Goal: Task Accomplishment & Management: Manage account settings

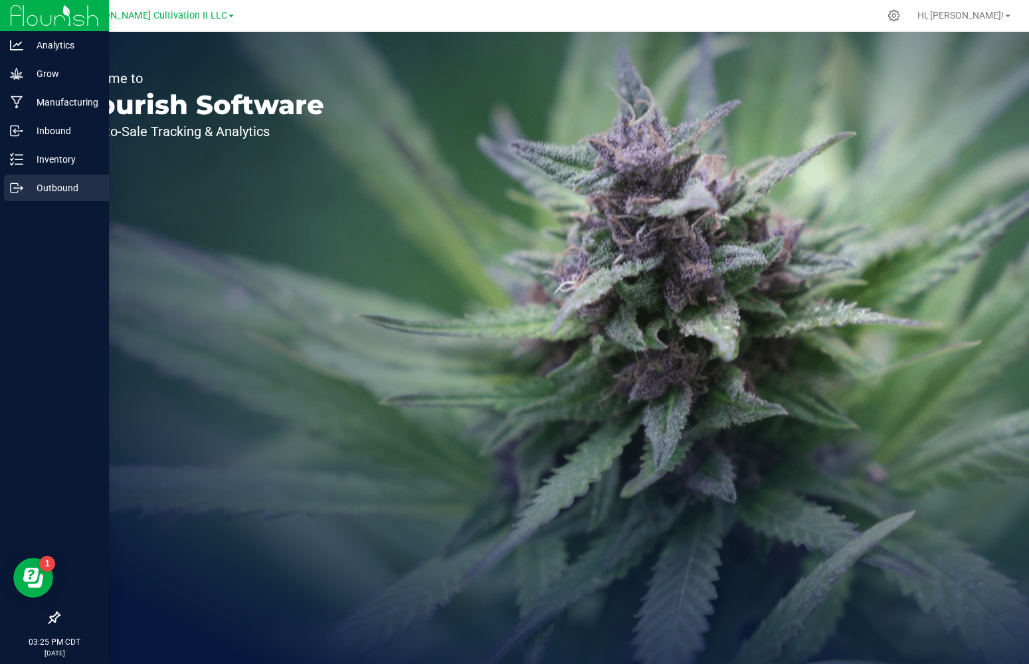
click at [15, 191] on icon at bounding box center [16, 187] width 13 height 13
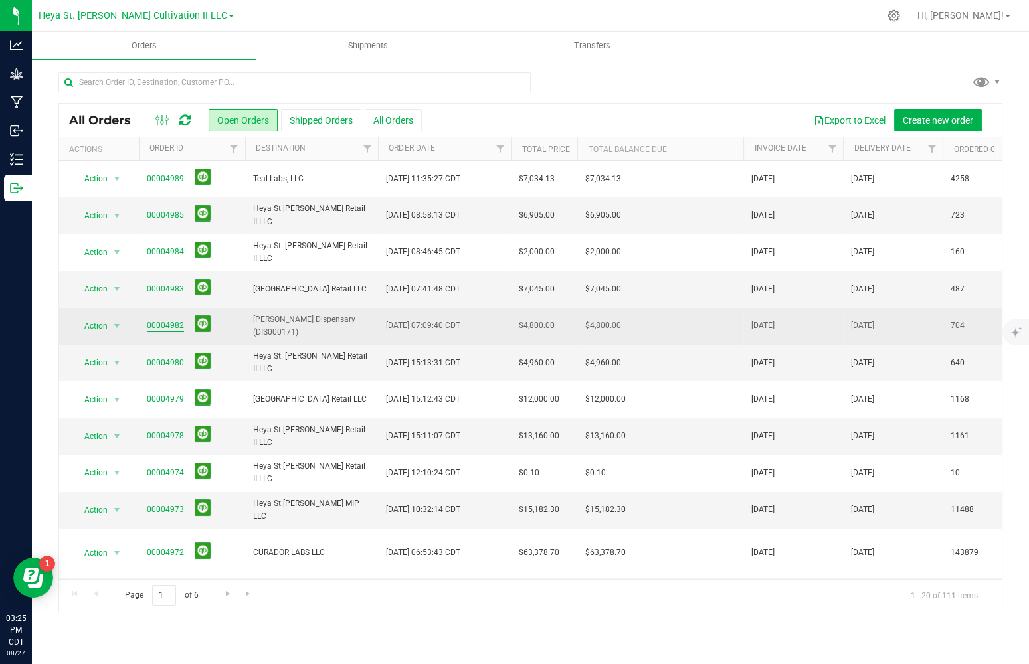
click at [165, 327] on link "00004982" at bounding box center [165, 325] width 37 height 13
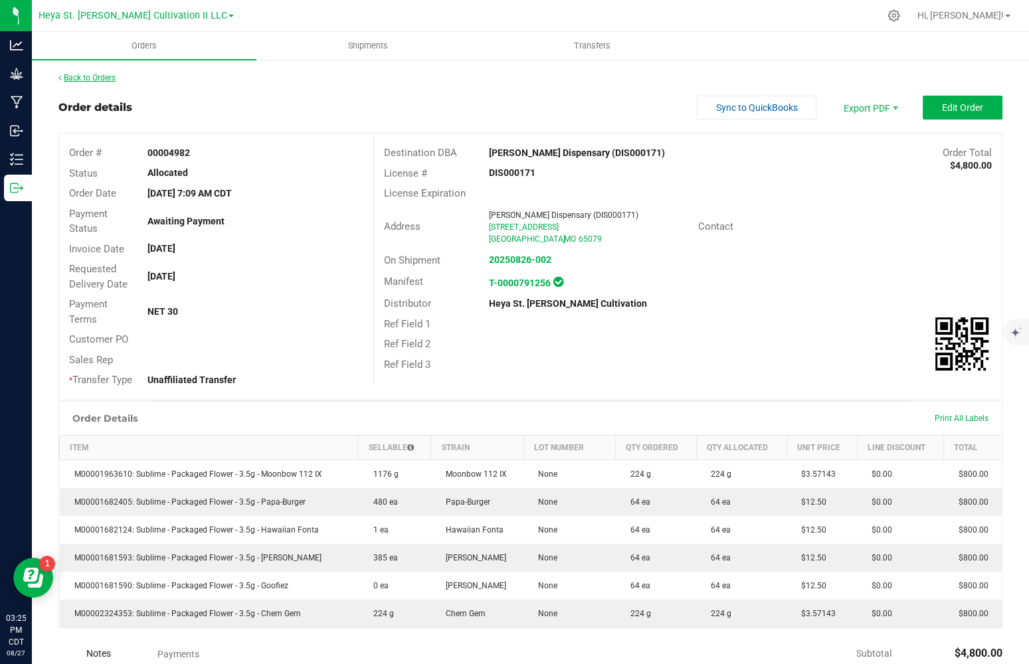
click at [84, 77] on link "Back to Orders" at bounding box center [86, 77] width 57 height 9
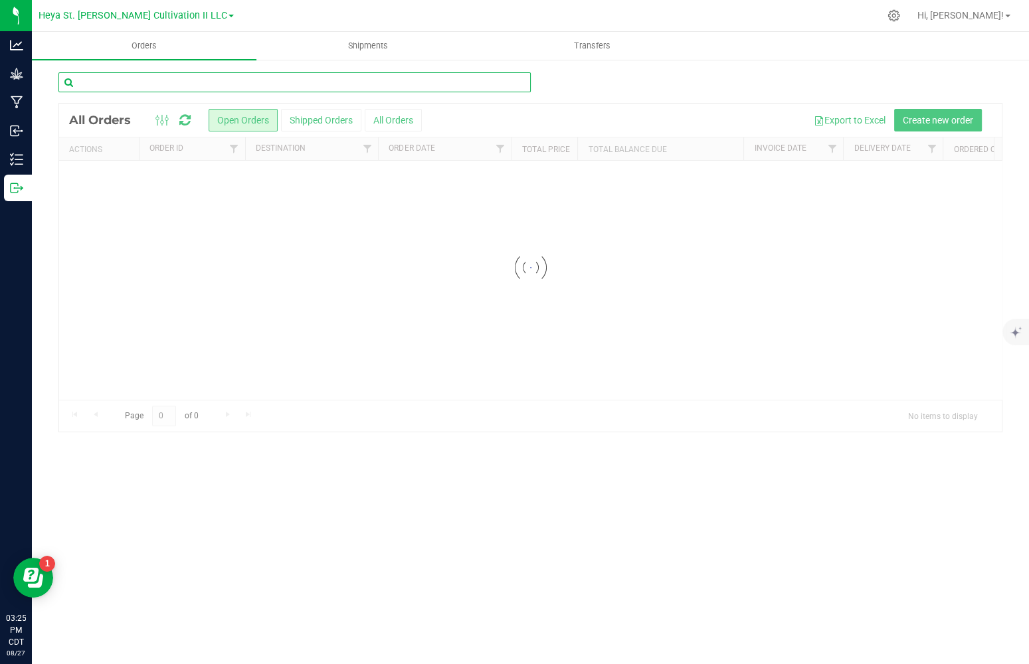
click at [165, 84] on input "text" at bounding box center [294, 82] width 472 height 20
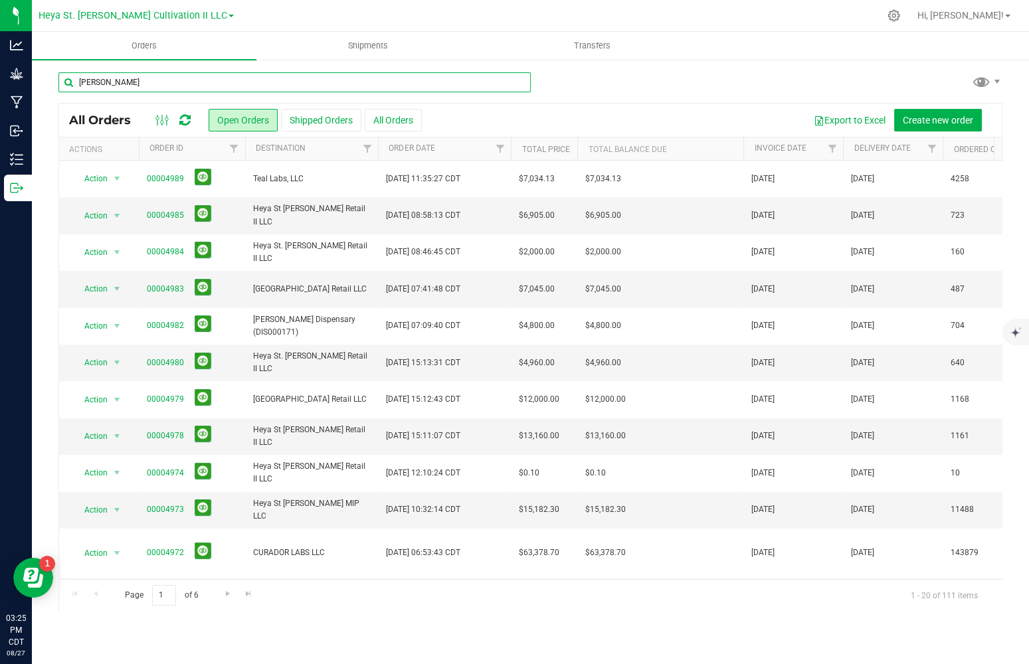
type input "[PERSON_NAME]"
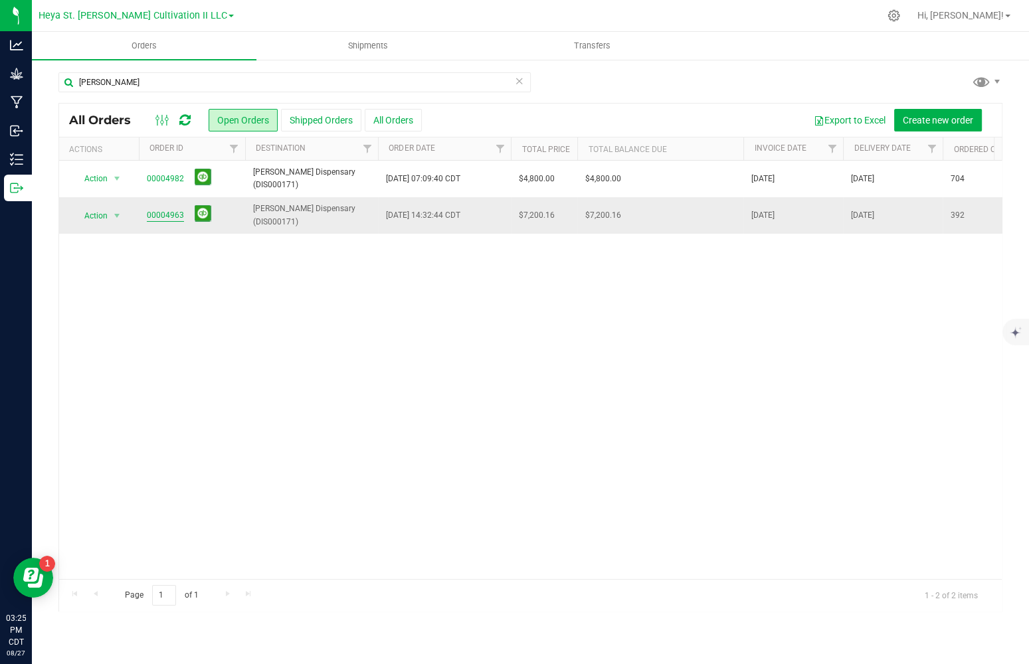
click at [168, 215] on link "00004963" at bounding box center [165, 215] width 37 height 13
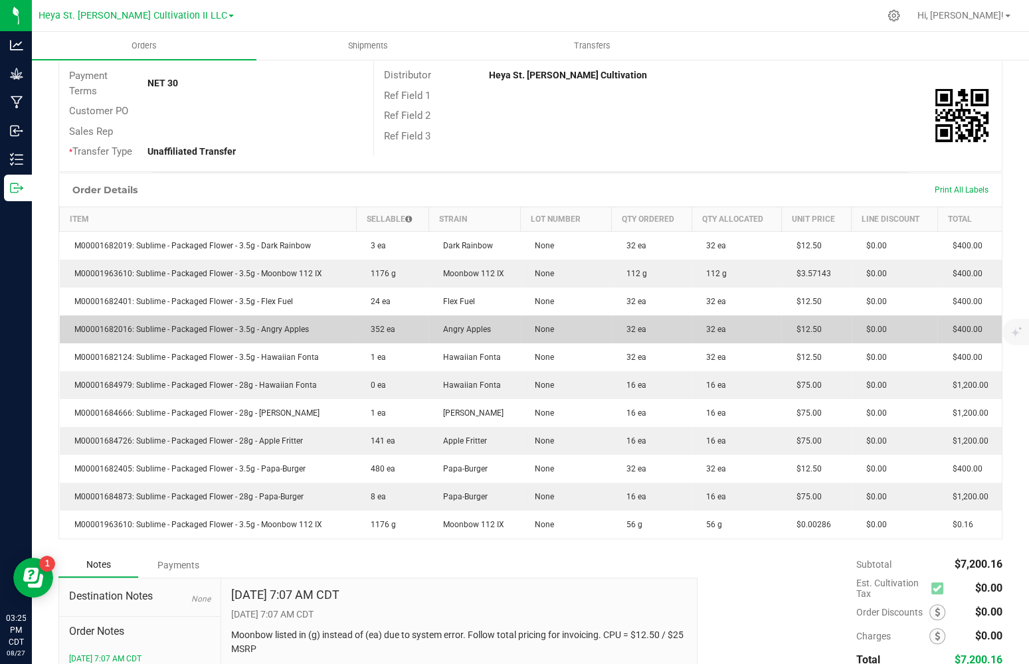
scroll to position [330, 0]
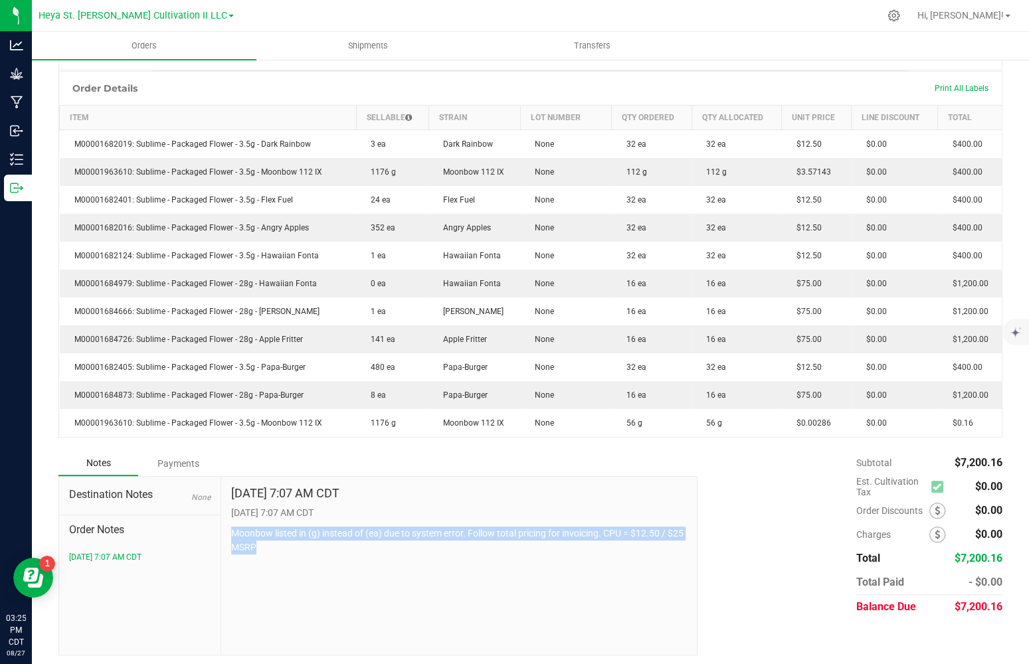
drag, startPoint x: 264, startPoint y: 544, endPoint x: 231, endPoint y: 533, distance: 35.1
click at [231, 533] on p "Moonbow listed in (g) instead of (ea) due to system error. Follow total pricing…" at bounding box center [459, 541] width 456 height 28
copy p "Moonbow listed in (g) instead of (ea) due to system error. Follow total pricing…"
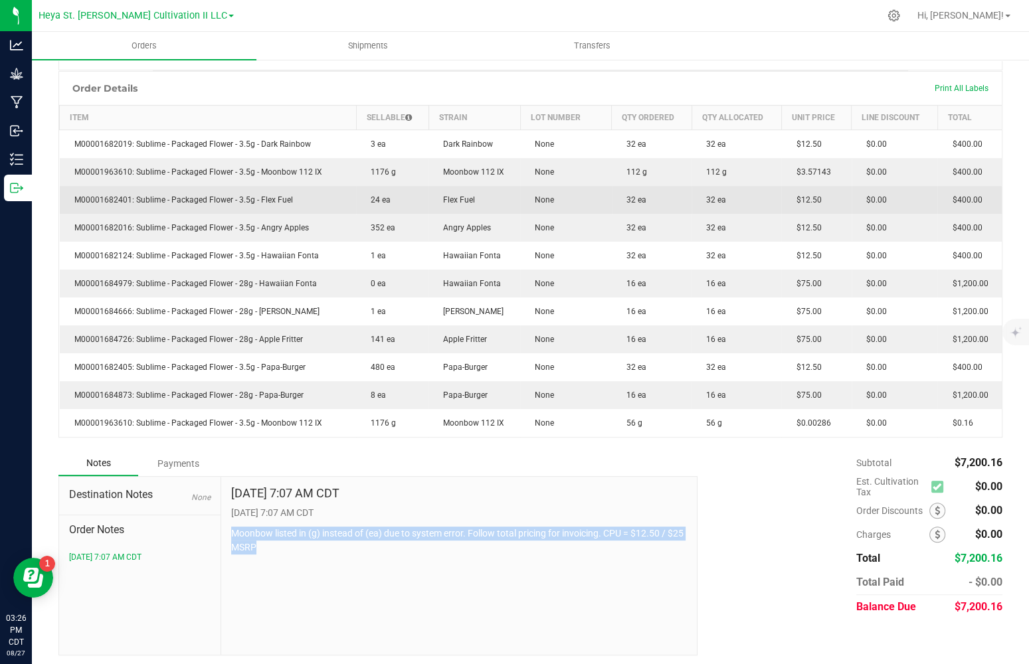
scroll to position [0, 0]
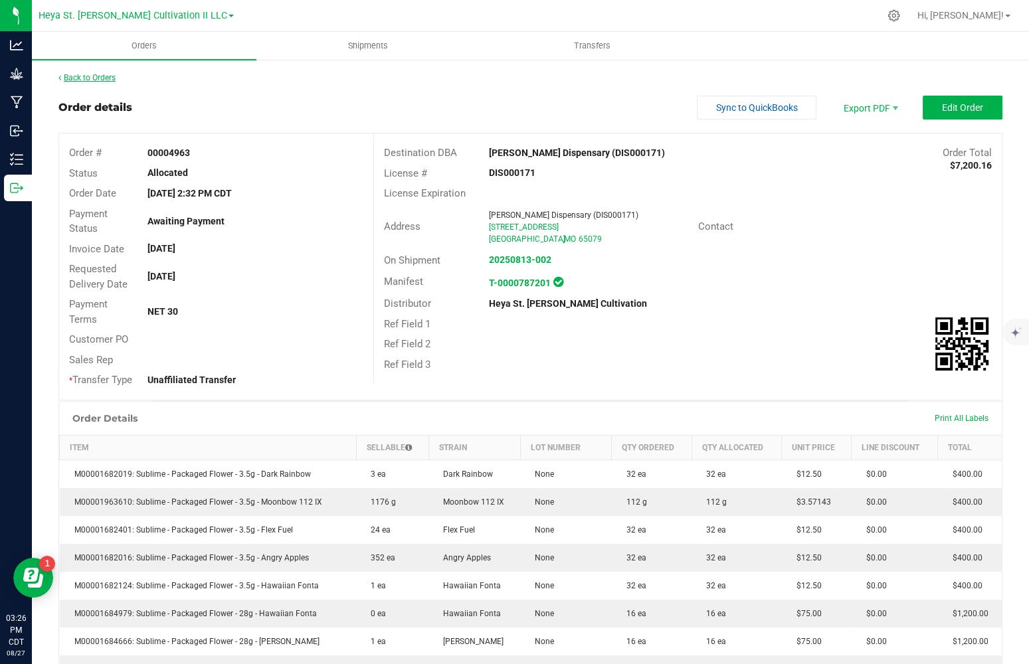
click at [85, 74] on link "Back to Orders" at bounding box center [86, 77] width 57 height 9
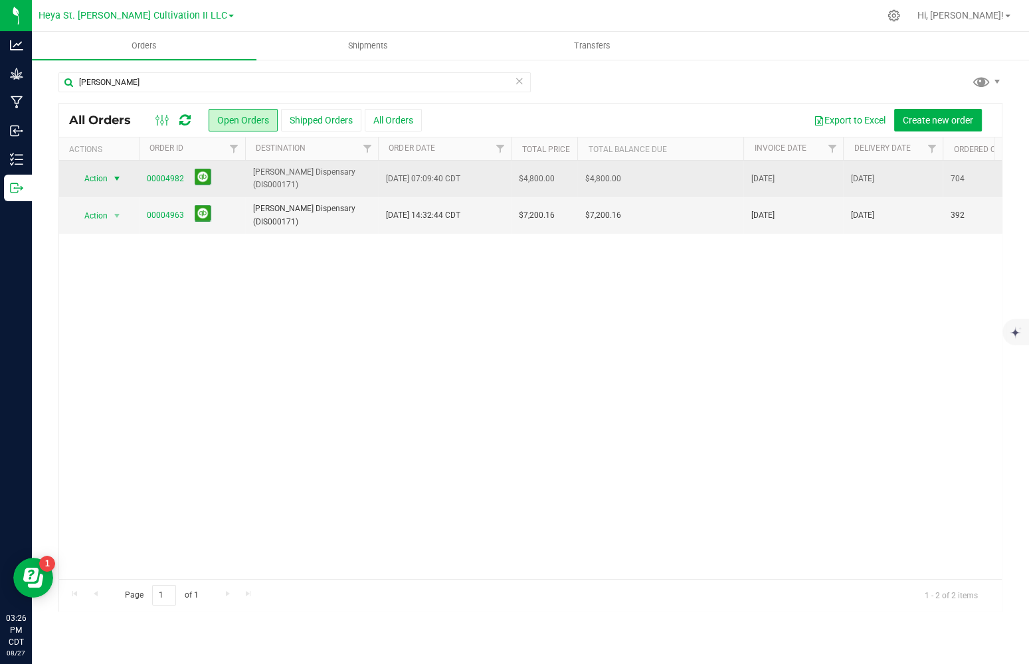
click at [98, 181] on span "Action" at bounding box center [90, 178] width 36 height 19
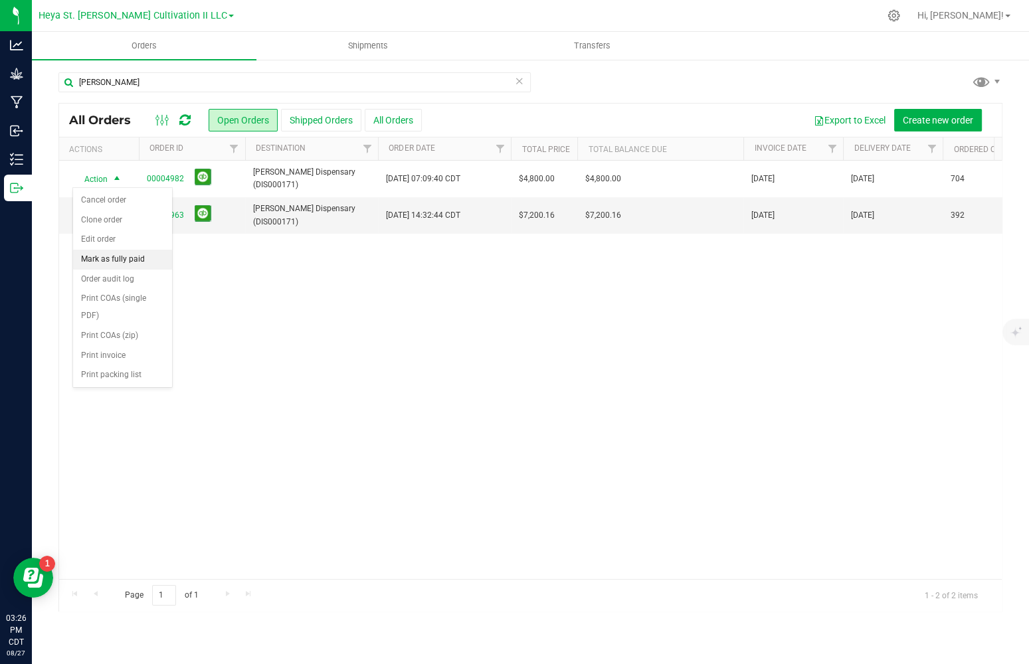
click at [88, 250] on li "Mark as fully paid" at bounding box center [122, 260] width 99 height 20
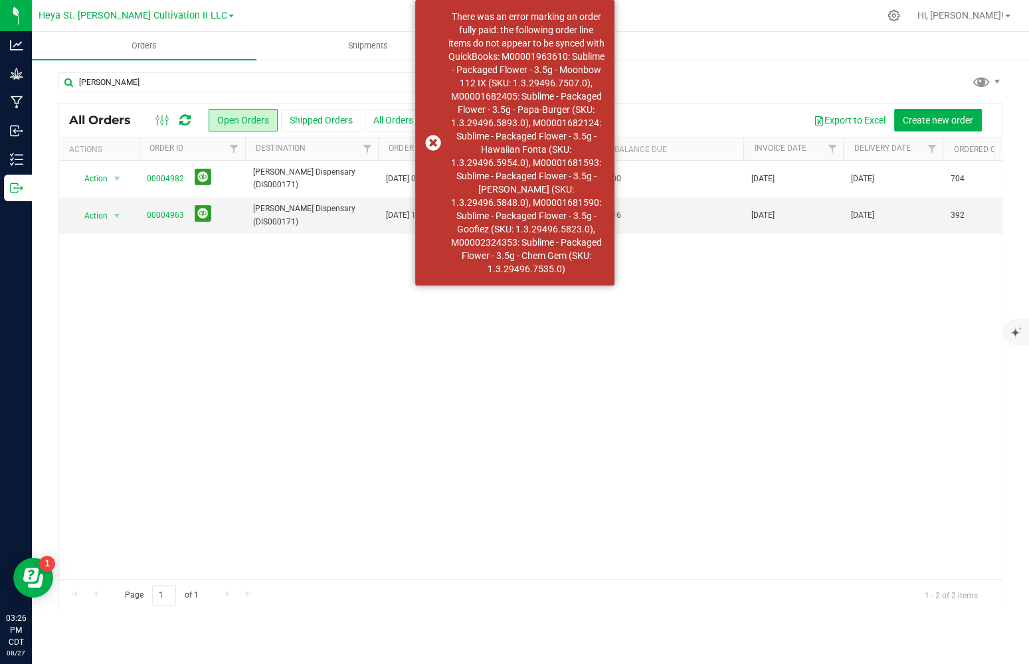
click at [88, 249] on body "Analytics Grow Manufacturing Inbound Inventory Outbound 03:26 PM CDT [DATE] 08/…" at bounding box center [514, 332] width 1029 height 664
click at [433, 133] on div "There was an error marking an order fully paid: the following order line items …" at bounding box center [514, 143] width 199 height 286
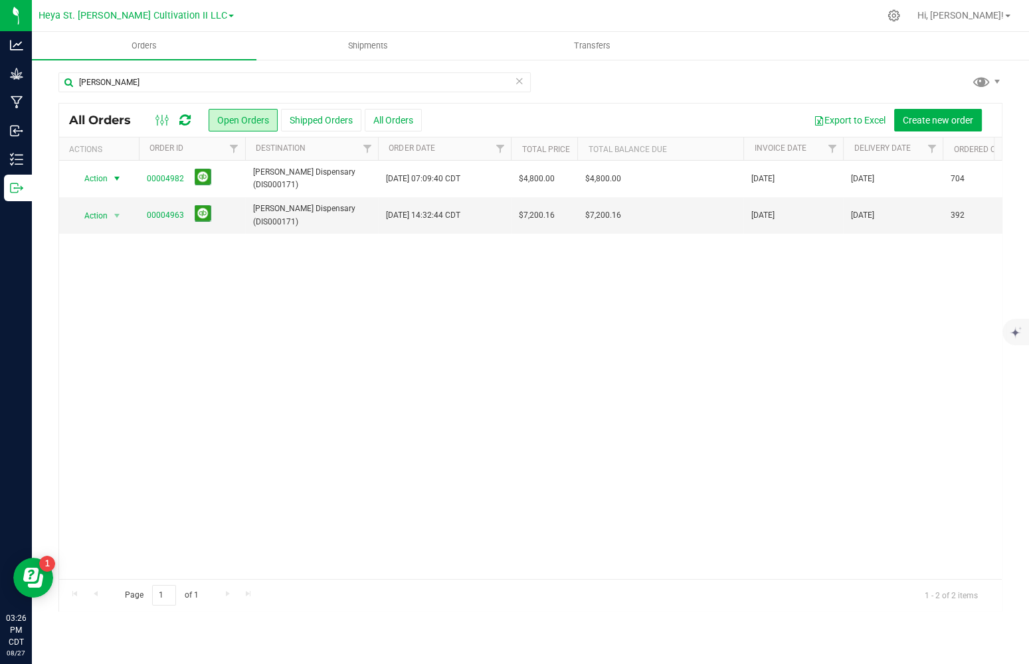
drag, startPoint x: 113, startPoint y: 181, endPoint x: 112, endPoint y: 193, distance: 12.0
click at [113, 181] on span "select" at bounding box center [117, 178] width 11 height 11
click at [104, 236] on li "Edit order" at bounding box center [122, 240] width 99 height 20
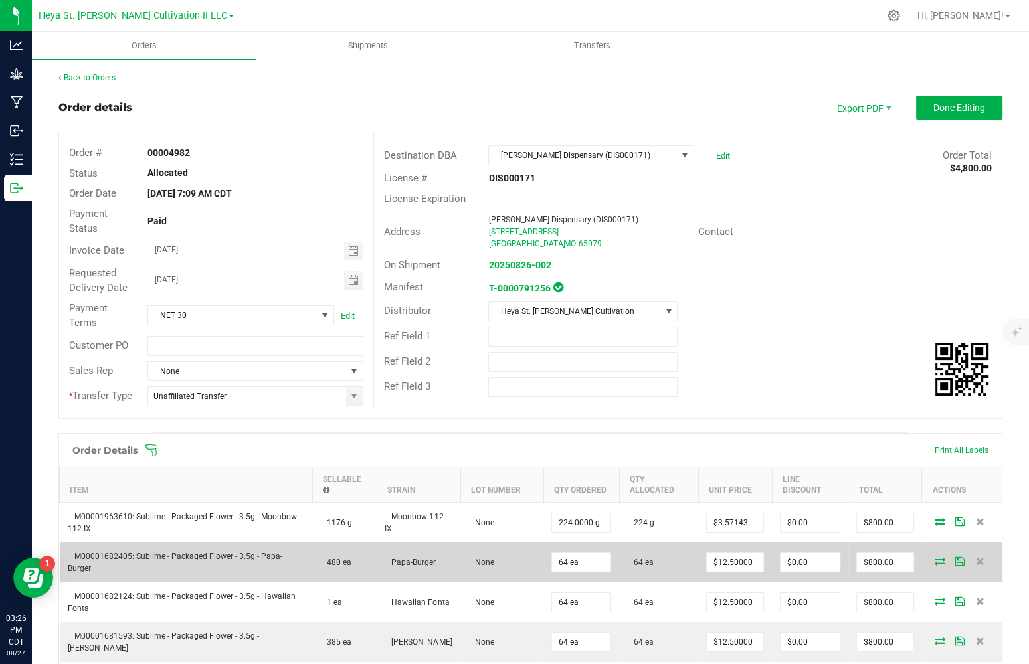
scroll to position [223, 0]
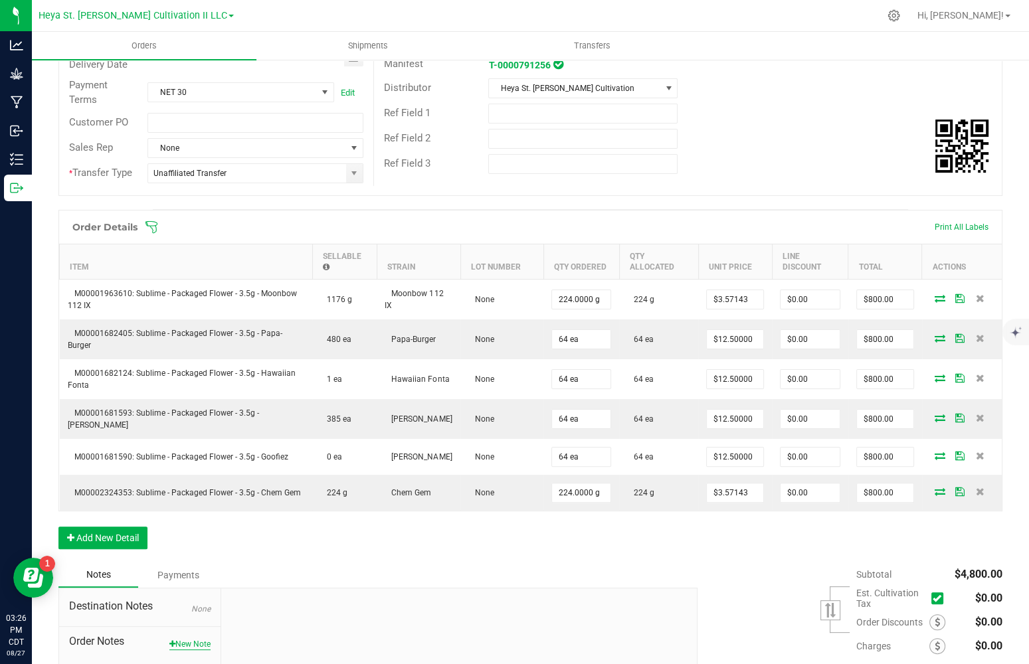
click at [196, 638] on button "New Note" at bounding box center [189, 644] width 41 height 12
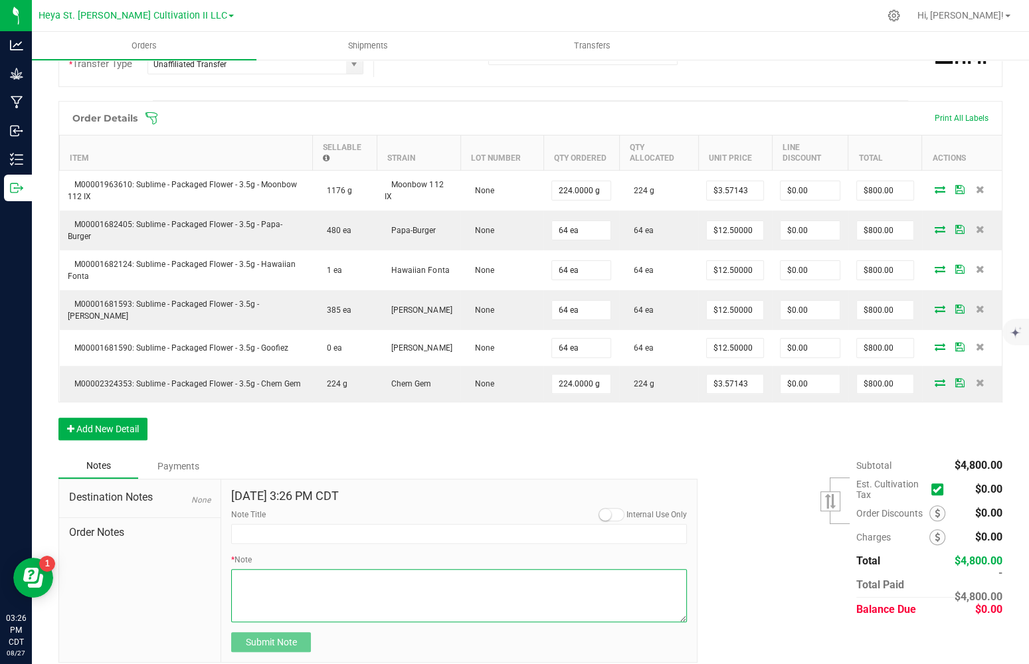
click at [286, 579] on textarea "* Note" at bounding box center [459, 595] width 456 height 53
paste textarea "Moonbow listed in (g) instead of (ea) due to system error. Follow total pricing…"
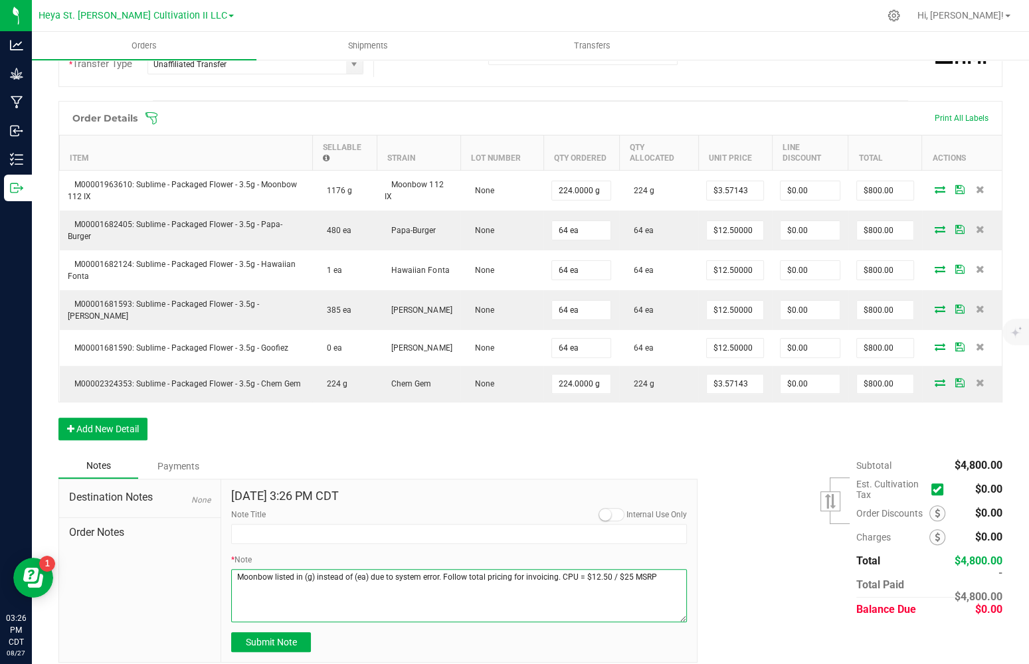
click at [272, 569] on textarea "* Note" at bounding box center [459, 595] width 456 height 53
click at [331, 579] on textarea "* Note" at bounding box center [459, 595] width 456 height 53
type textarea "Moonbow and Chem Gem listed in (g) instead of (ea) due to system error. Follow …"
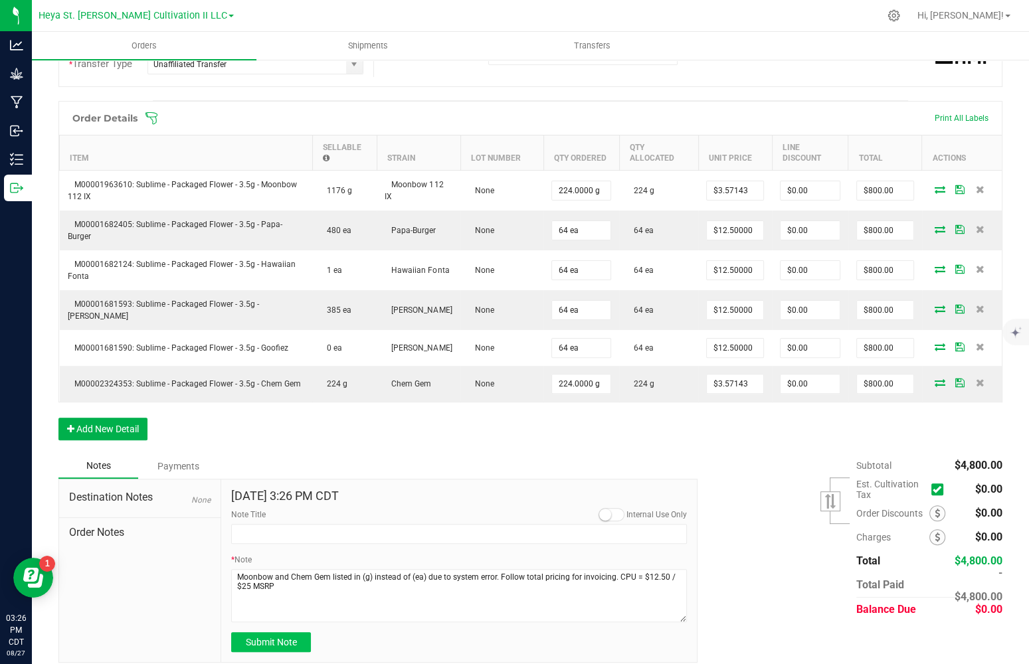
click at [287, 638] on button "Submit Note" at bounding box center [271, 642] width 80 height 20
type input "[DATE] 15:26 PM CDT"
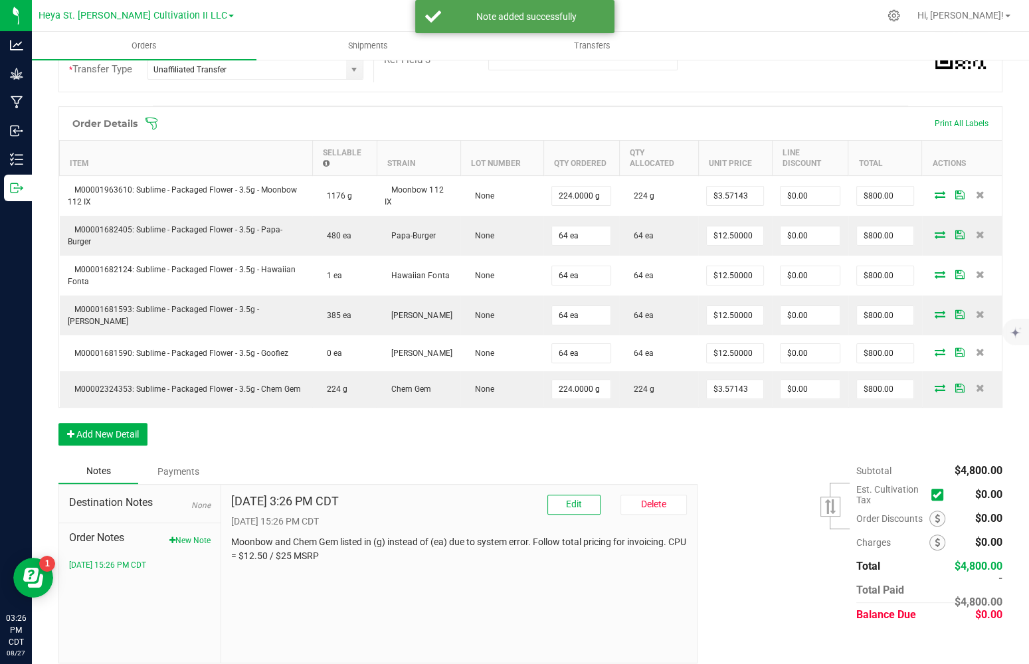
click at [749, 537] on div "Subtotal $4,800.00 Est. Cultivation Tax" at bounding box center [844, 543] width 315 height 168
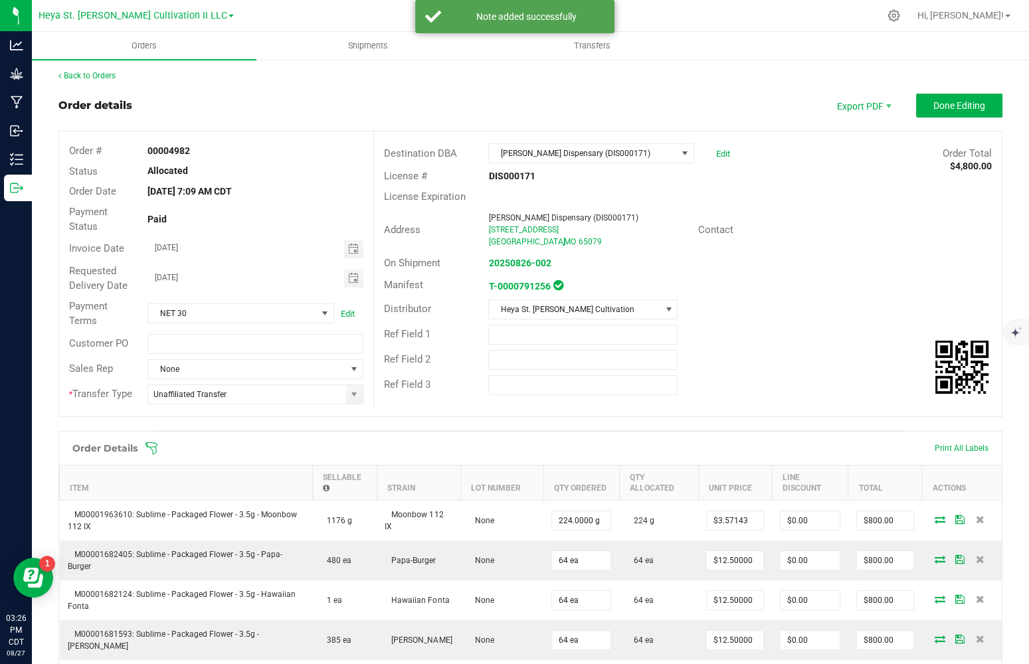
scroll to position [0, 0]
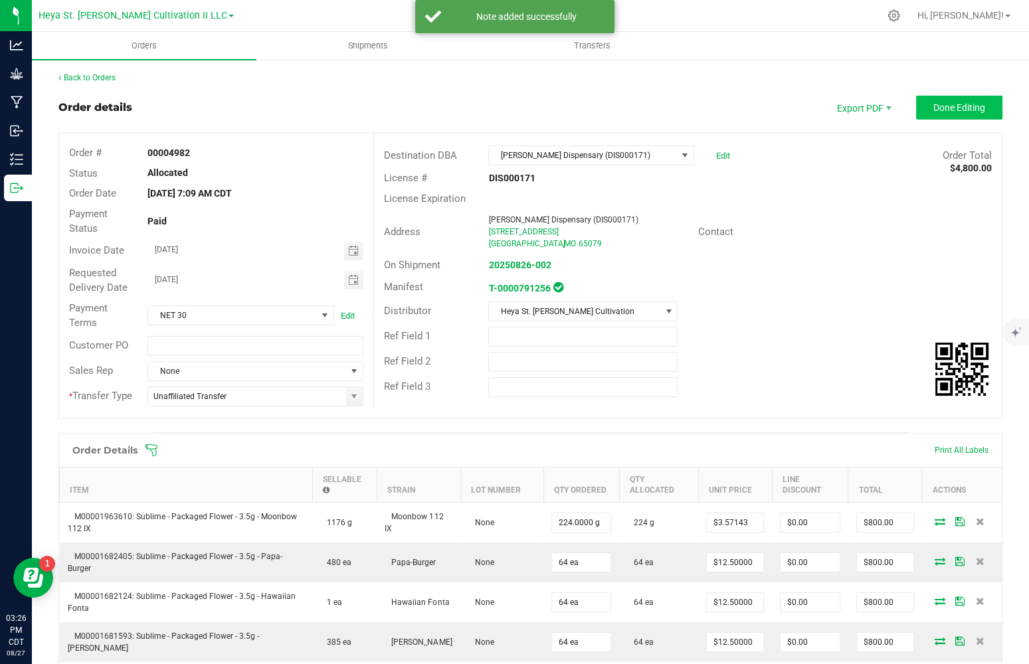
click at [933, 112] on span "Done Editing" at bounding box center [959, 107] width 52 height 11
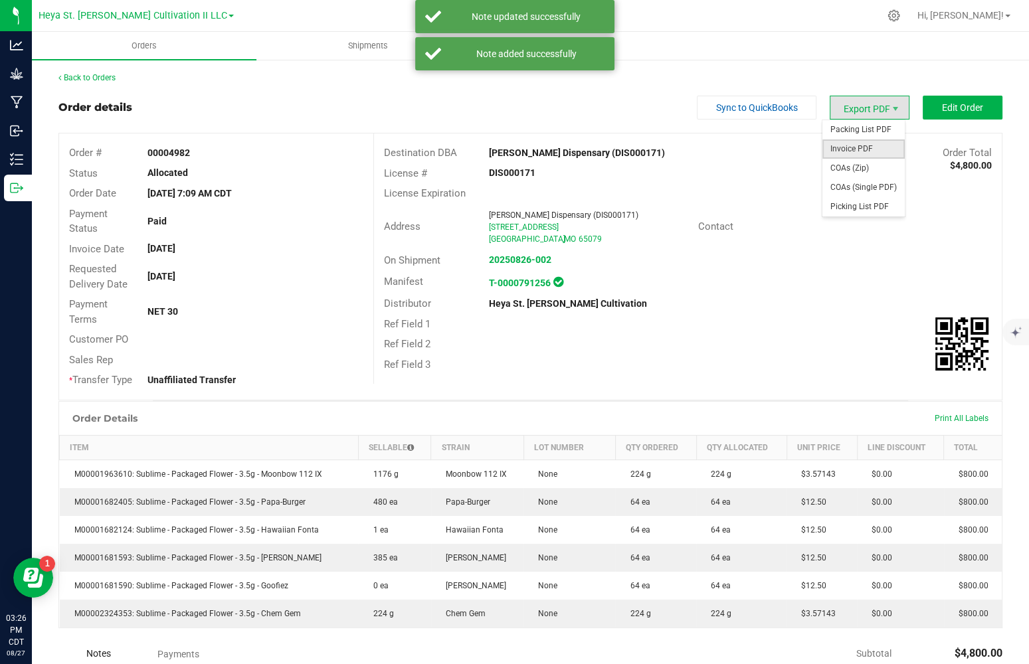
click at [843, 151] on span "Invoice PDF" at bounding box center [863, 148] width 82 height 19
